Goal: Use online tool/utility: Utilize a website feature to perform a specific function

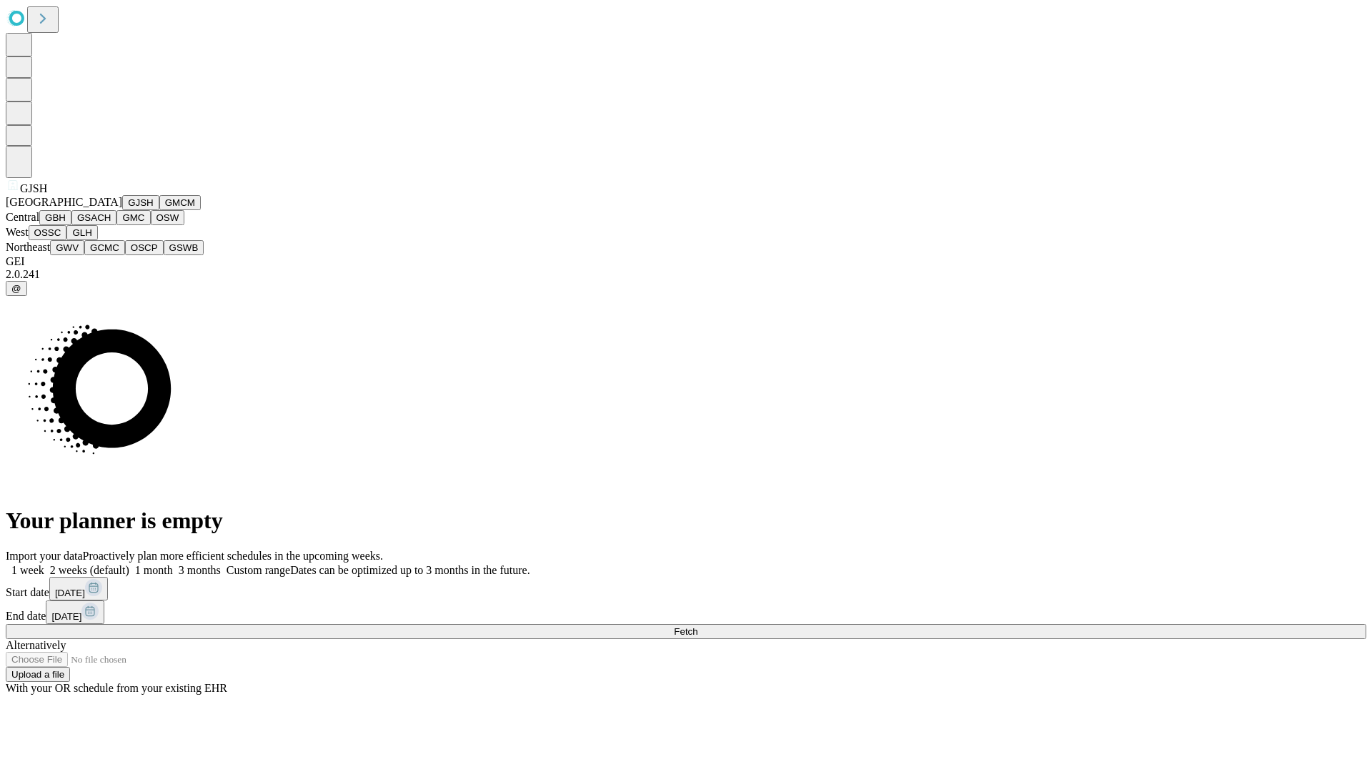
click at [122, 210] on button "GJSH" at bounding box center [140, 202] width 37 height 15
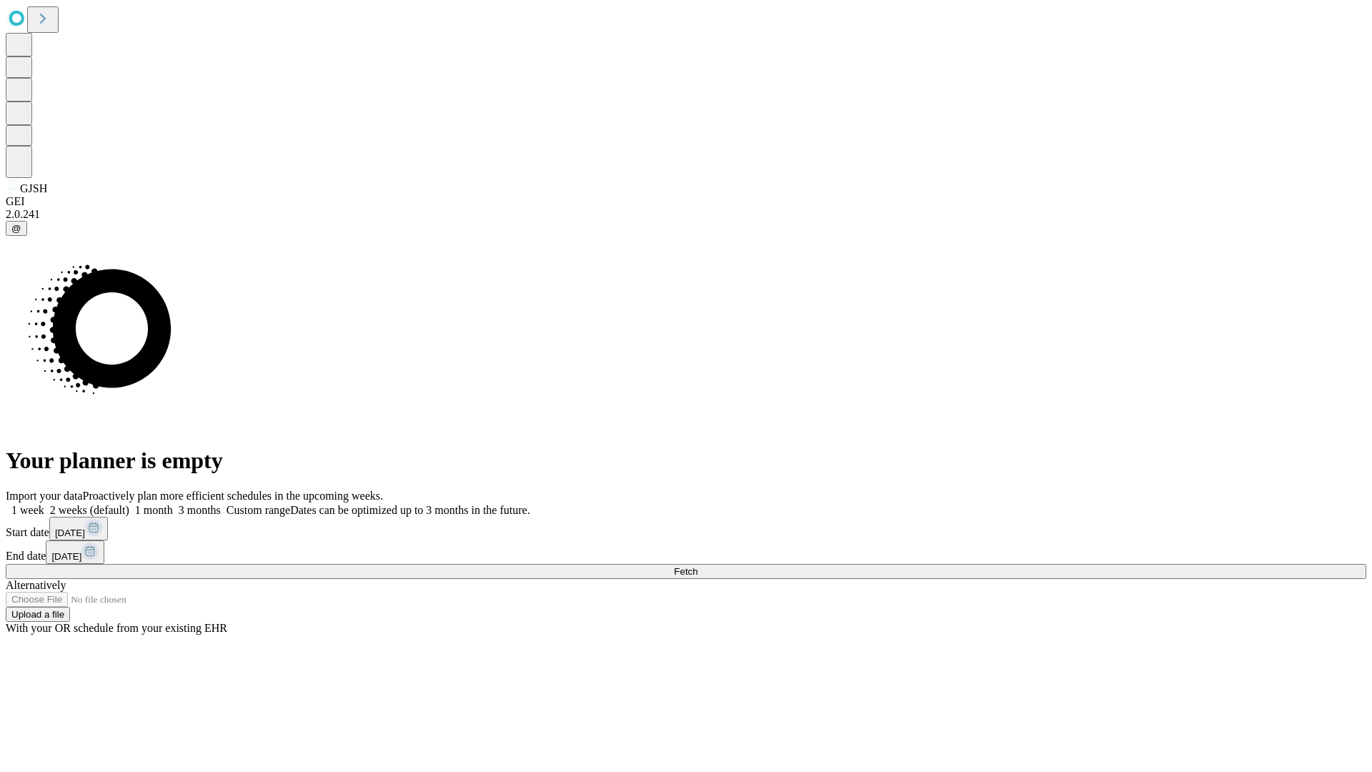
click at [173, 504] on label "1 month" at bounding box center [151, 510] width 44 height 12
click at [697, 566] on span "Fetch" at bounding box center [686, 571] width 24 height 11
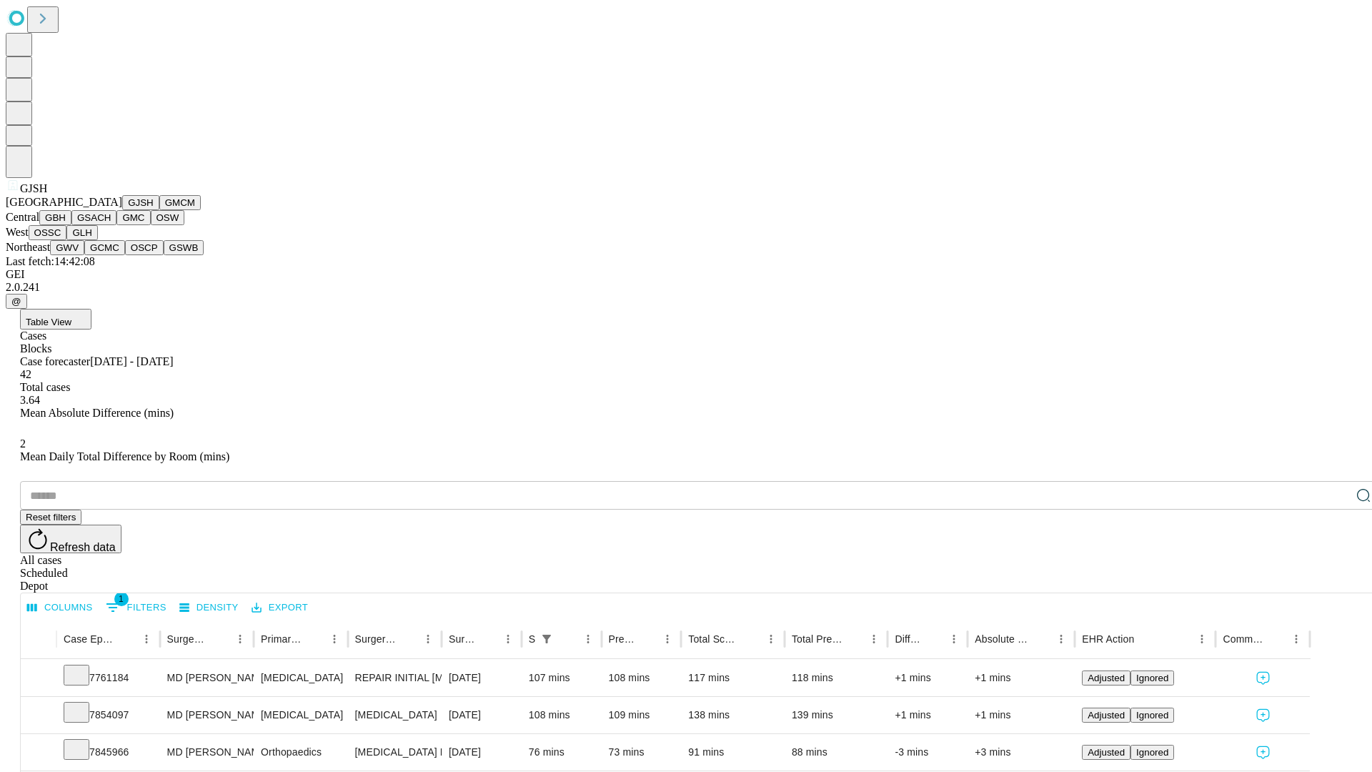
click at [159, 210] on button "GMCM" at bounding box center [179, 202] width 41 height 15
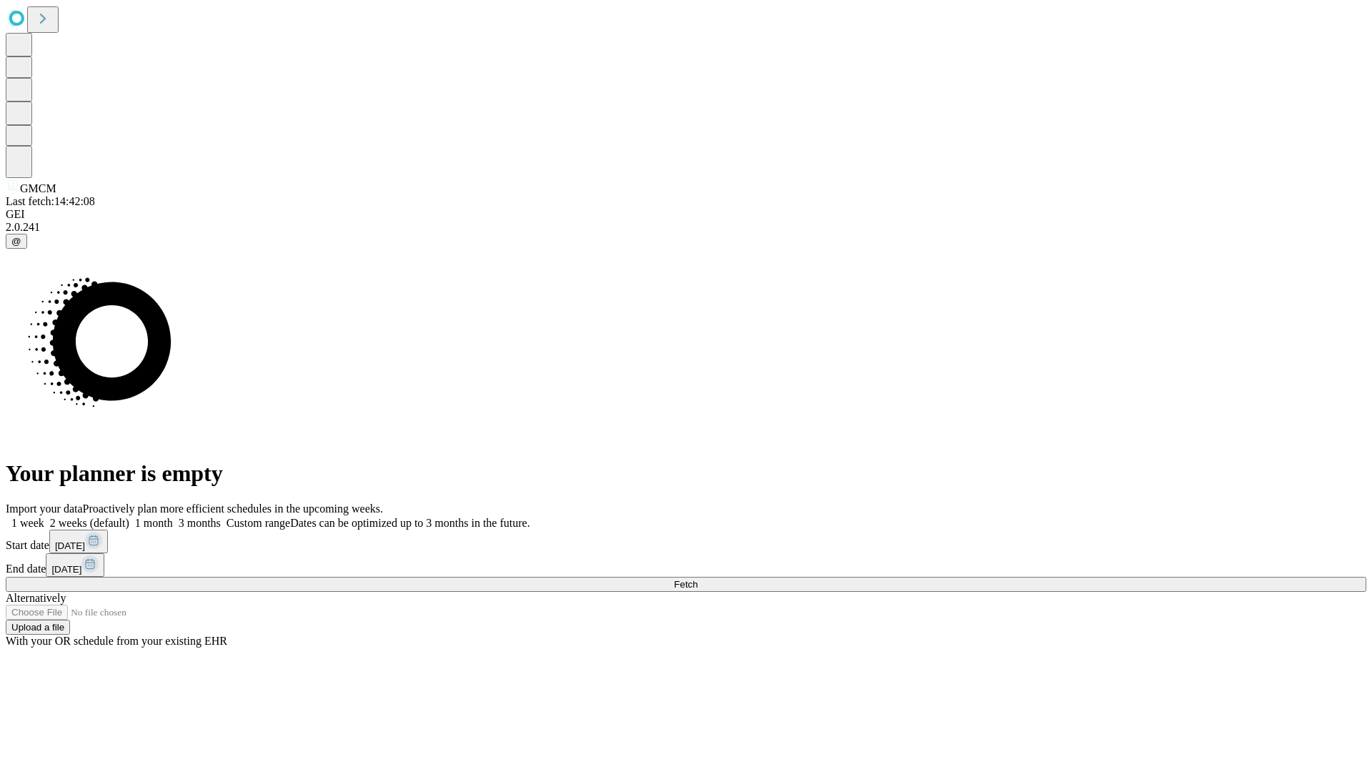
click at [173, 517] on label "1 month" at bounding box center [151, 523] width 44 height 12
click at [697, 579] on span "Fetch" at bounding box center [686, 584] width 24 height 11
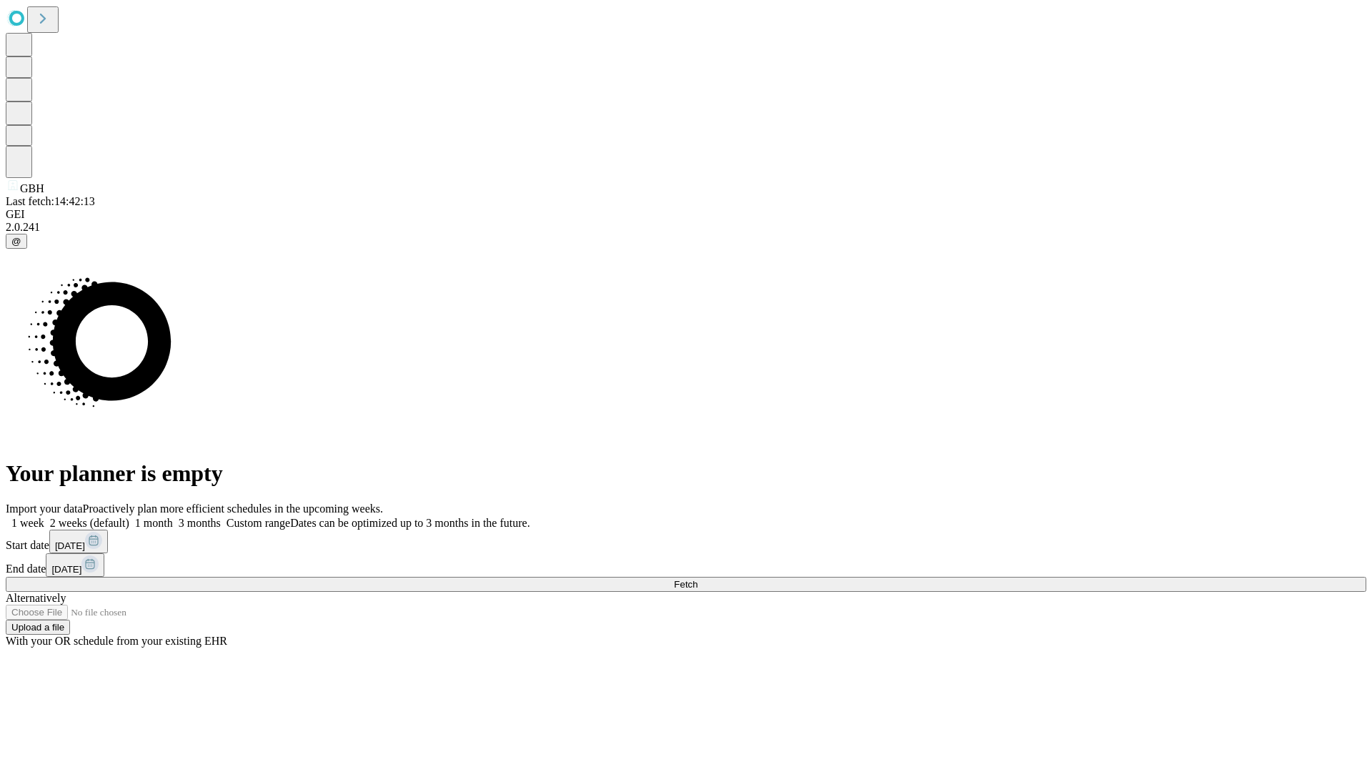
click at [173, 517] on label "1 month" at bounding box center [151, 523] width 44 height 12
click at [697, 579] on span "Fetch" at bounding box center [686, 584] width 24 height 11
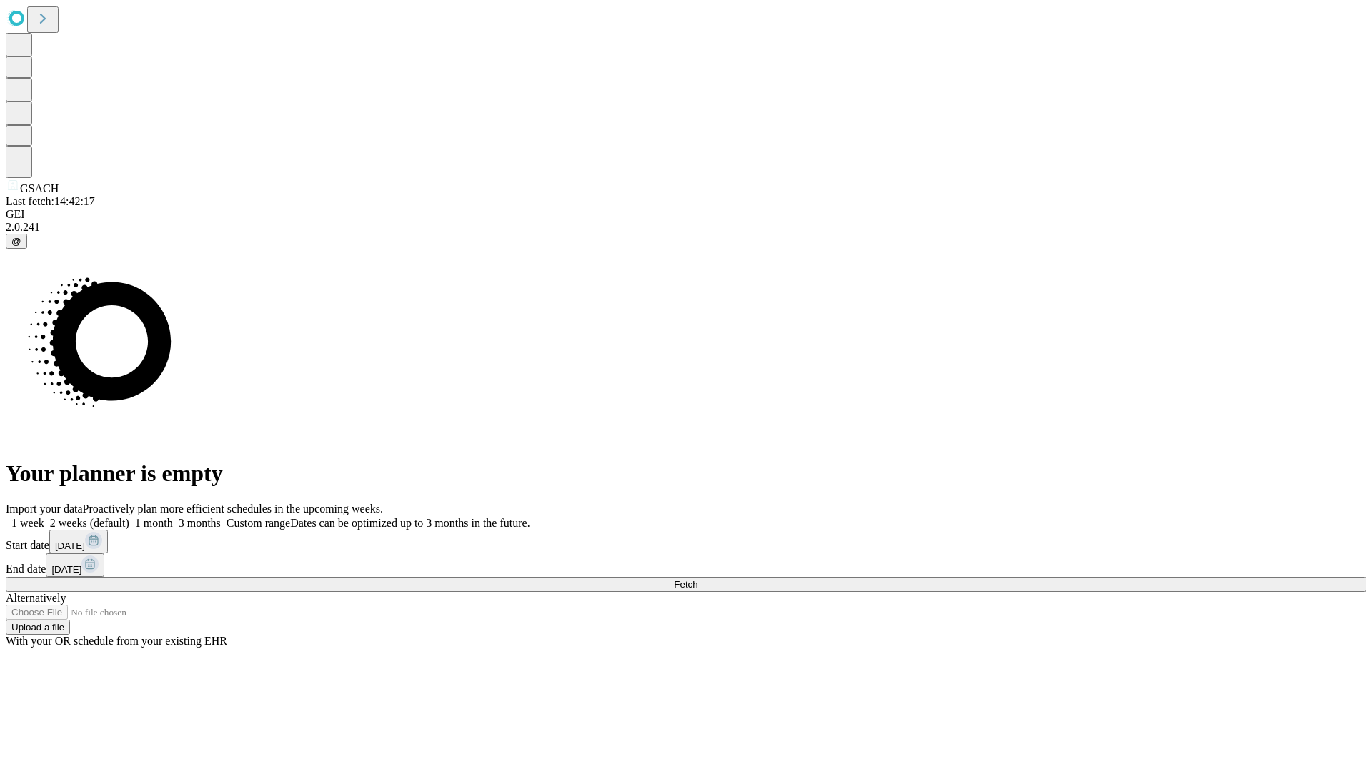
click at [173, 517] on label "1 month" at bounding box center [151, 523] width 44 height 12
click at [697, 579] on span "Fetch" at bounding box center [686, 584] width 24 height 11
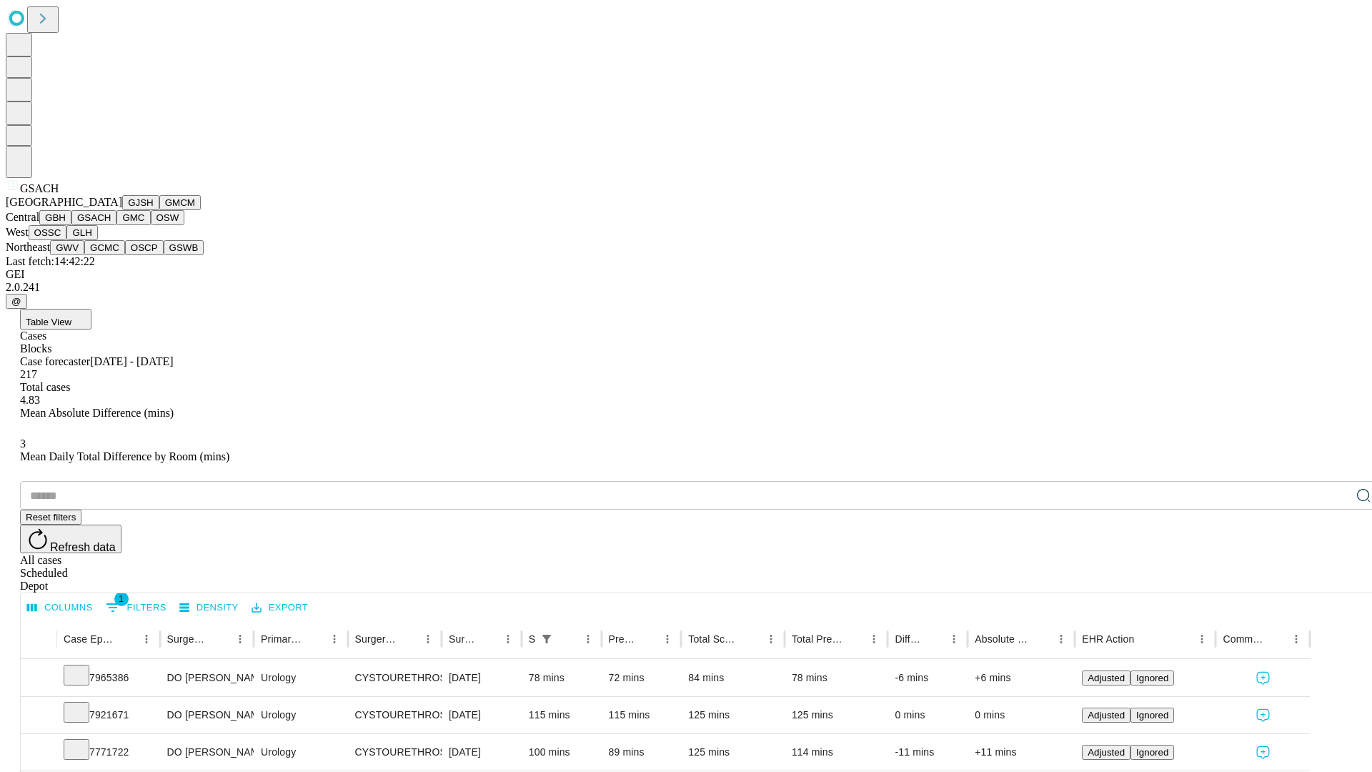
click at [116, 225] on button "GMC" at bounding box center [133, 217] width 34 height 15
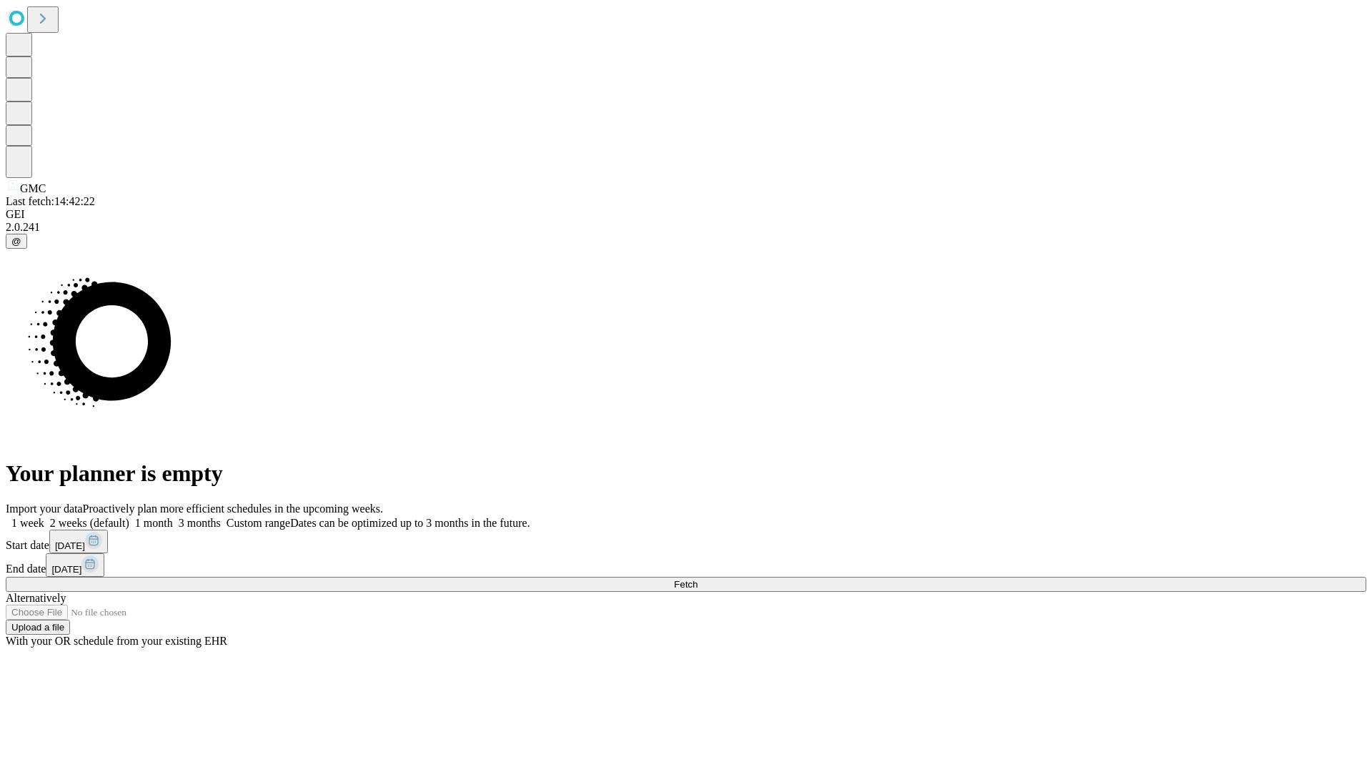
click at [173, 517] on label "1 month" at bounding box center [151, 523] width 44 height 12
click at [697, 579] on span "Fetch" at bounding box center [686, 584] width 24 height 11
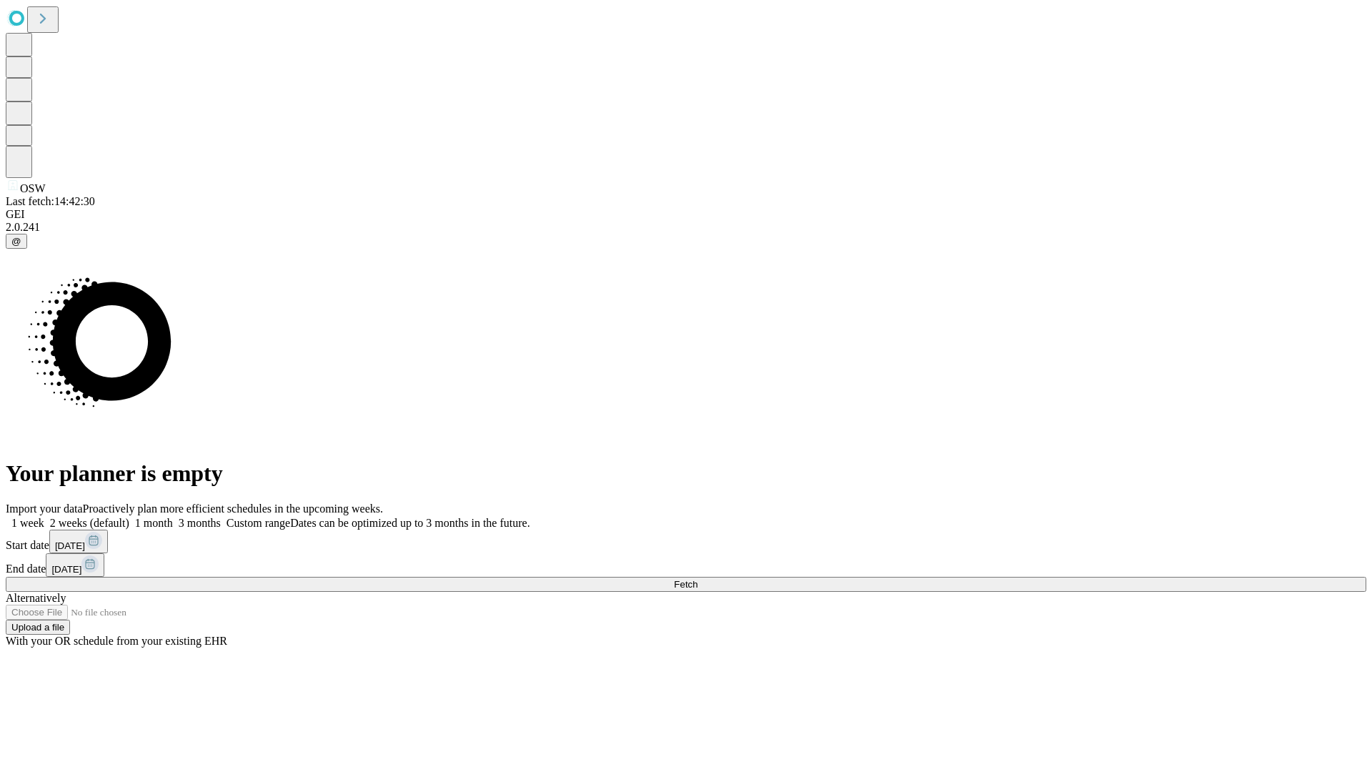
click at [173, 517] on label "1 month" at bounding box center [151, 523] width 44 height 12
click at [697, 579] on span "Fetch" at bounding box center [686, 584] width 24 height 11
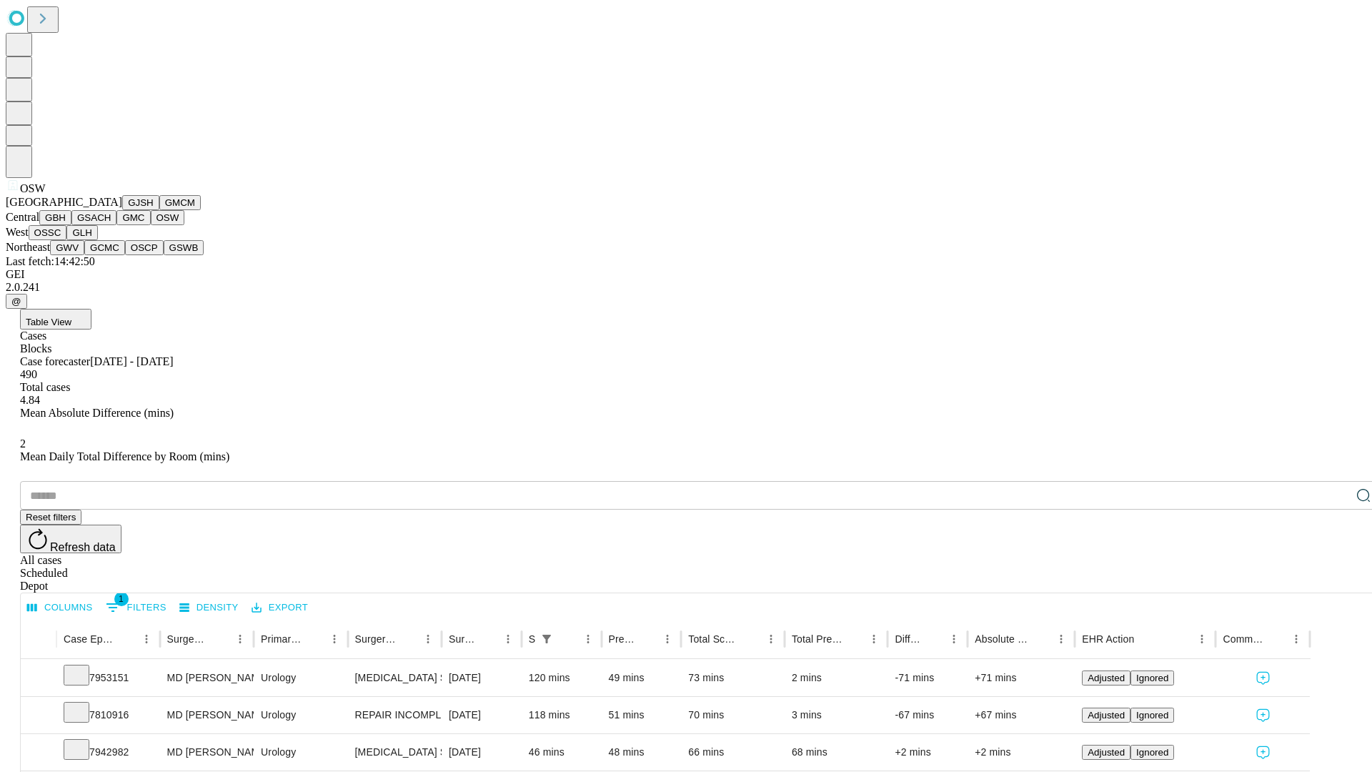
click at [67, 240] on button "OSSC" at bounding box center [48, 232] width 39 height 15
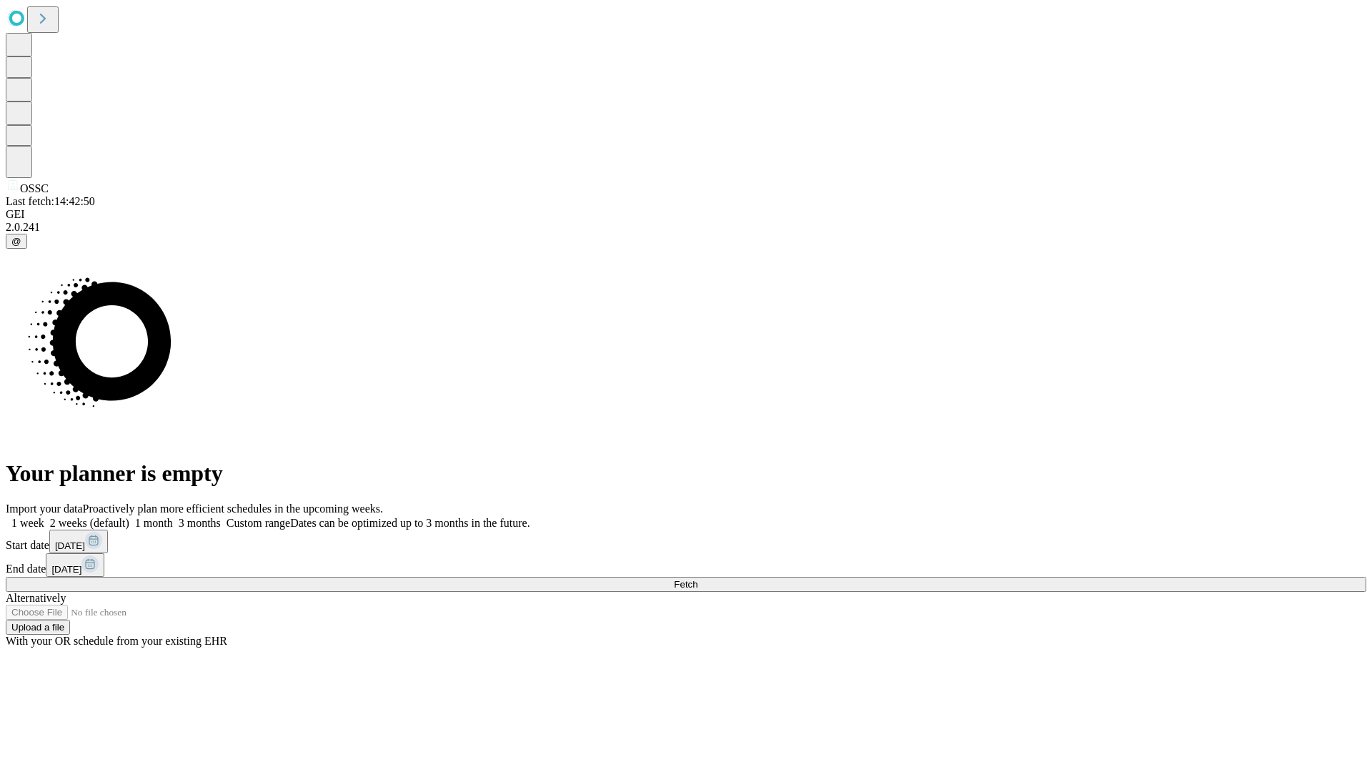
click at [173, 517] on label "1 month" at bounding box center [151, 523] width 44 height 12
click at [697, 579] on span "Fetch" at bounding box center [686, 584] width 24 height 11
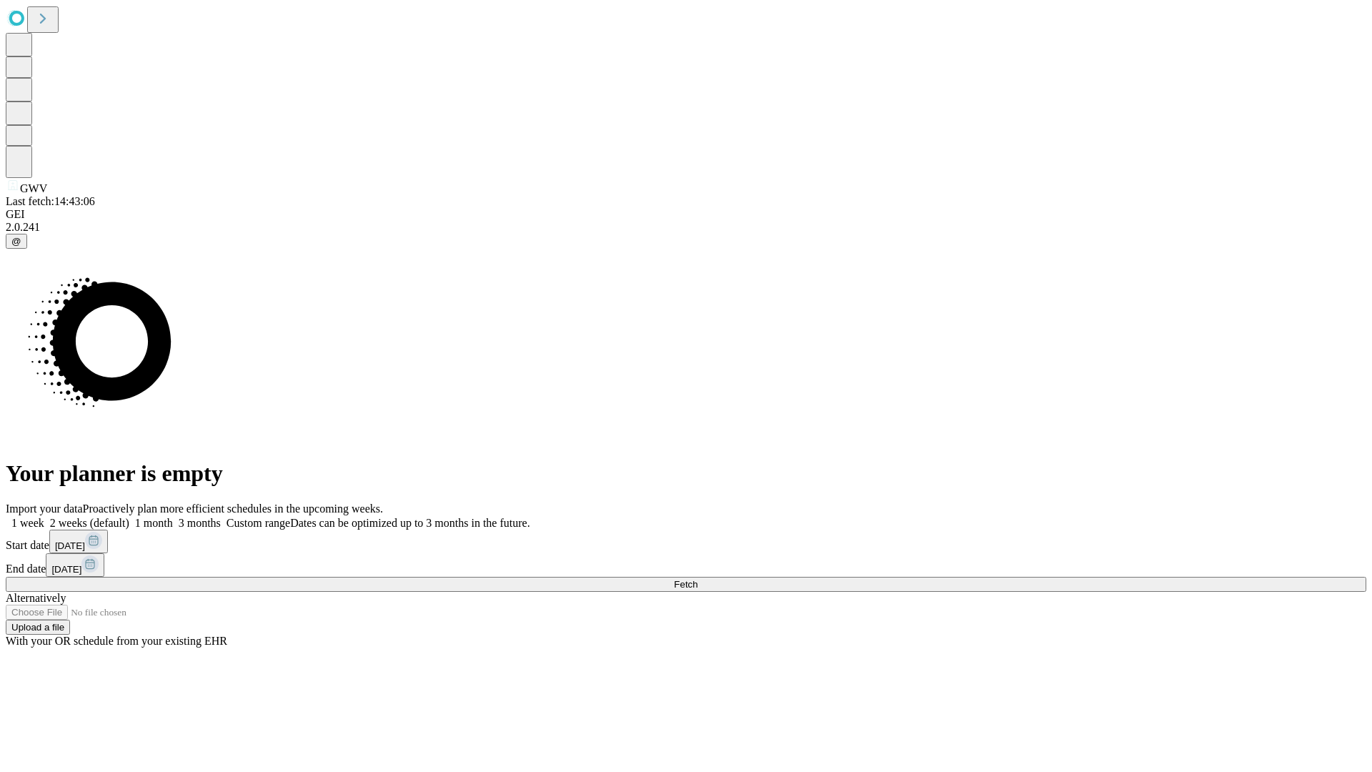
click at [173, 517] on label "1 month" at bounding box center [151, 523] width 44 height 12
click at [697, 579] on span "Fetch" at bounding box center [686, 584] width 24 height 11
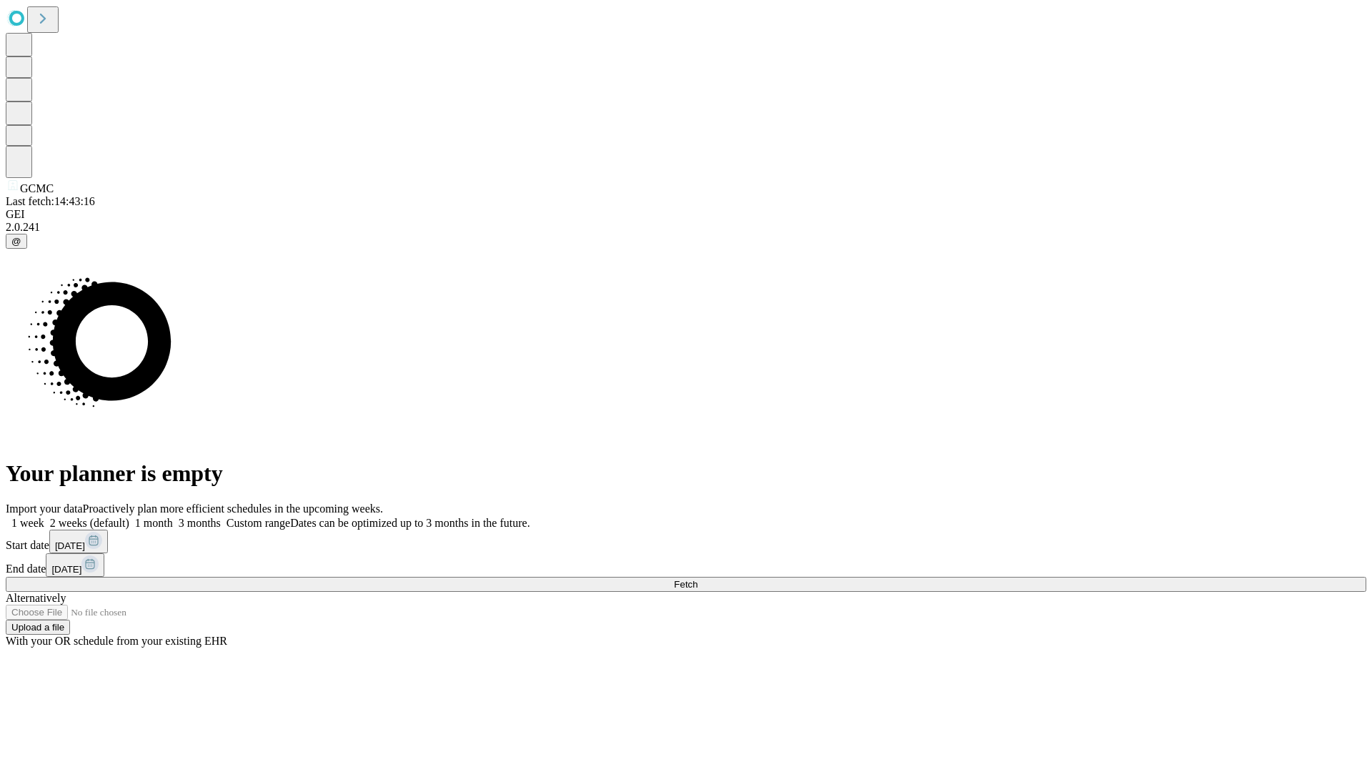
click at [173, 517] on label "1 month" at bounding box center [151, 523] width 44 height 12
click at [697, 579] on span "Fetch" at bounding box center [686, 584] width 24 height 11
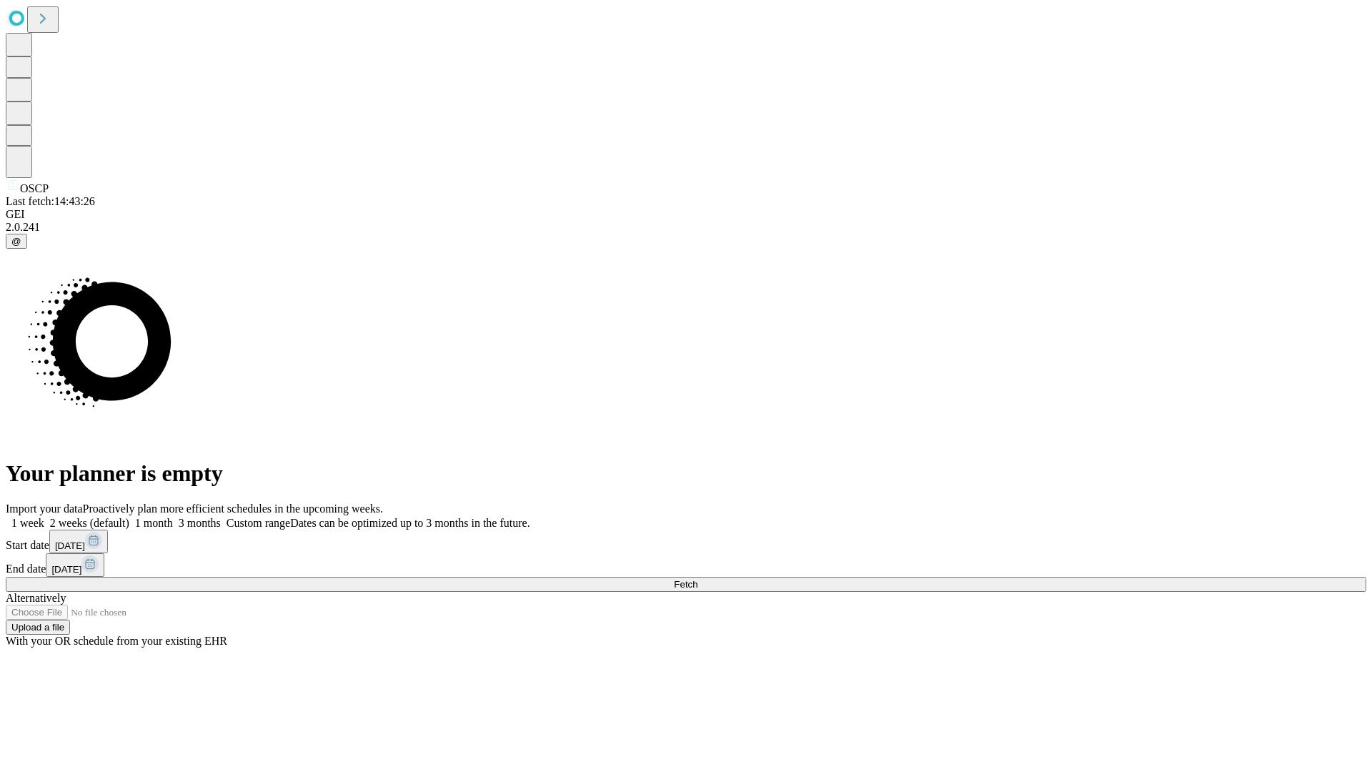
click at [173, 517] on label "1 month" at bounding box center [151, 523] width 44 height 12
click at [697, 579] on span "Fetch" at bounding box center [686, 584] width 24 height 11
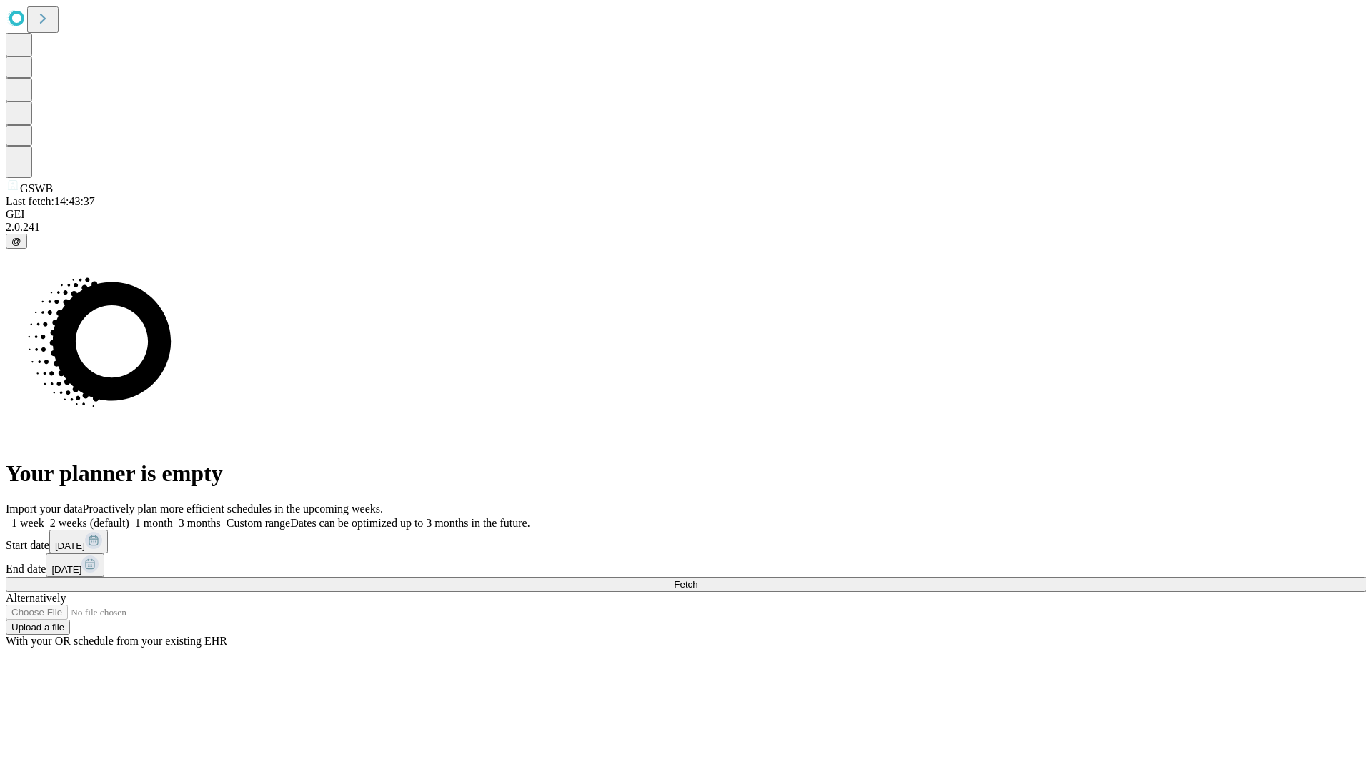
click at [173, 517] on label "1 month" at bounding box center [151, 523] width 44 height 12
click at [697, 579] on span "Fetch" at bounding box center [686, 584] width 24 height 11
